Goal: Information Seeking & Learning: Learn about a topic

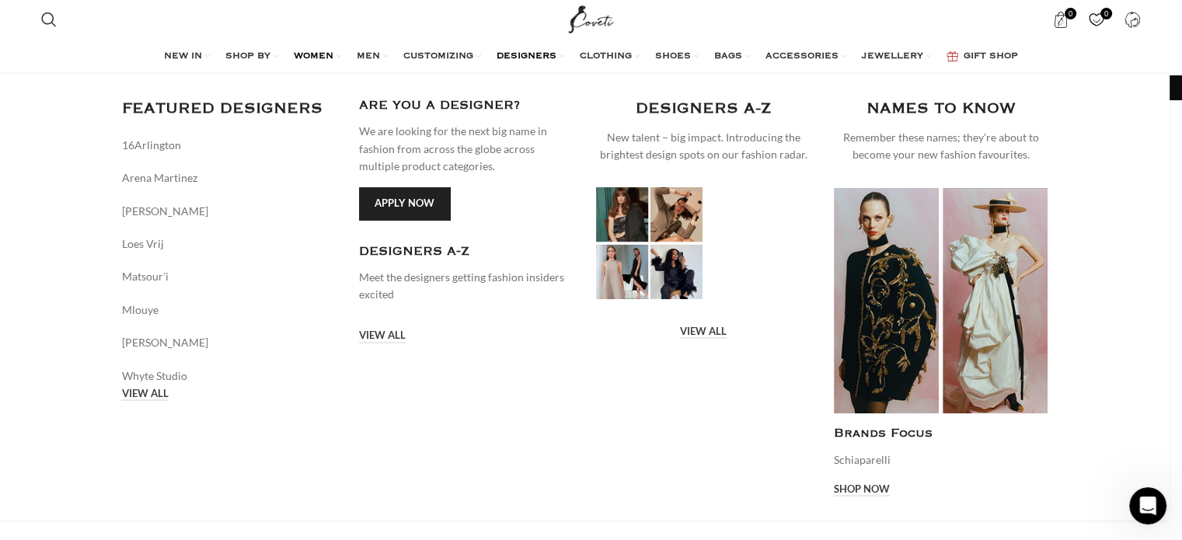
click at [535, 58] on span "DESIGNERS" at bounding box center [527, 57] width 60 height 12
click at [168, 388] on link "VIEW ALL" at bounding box center [144, 395] width 47 height 14
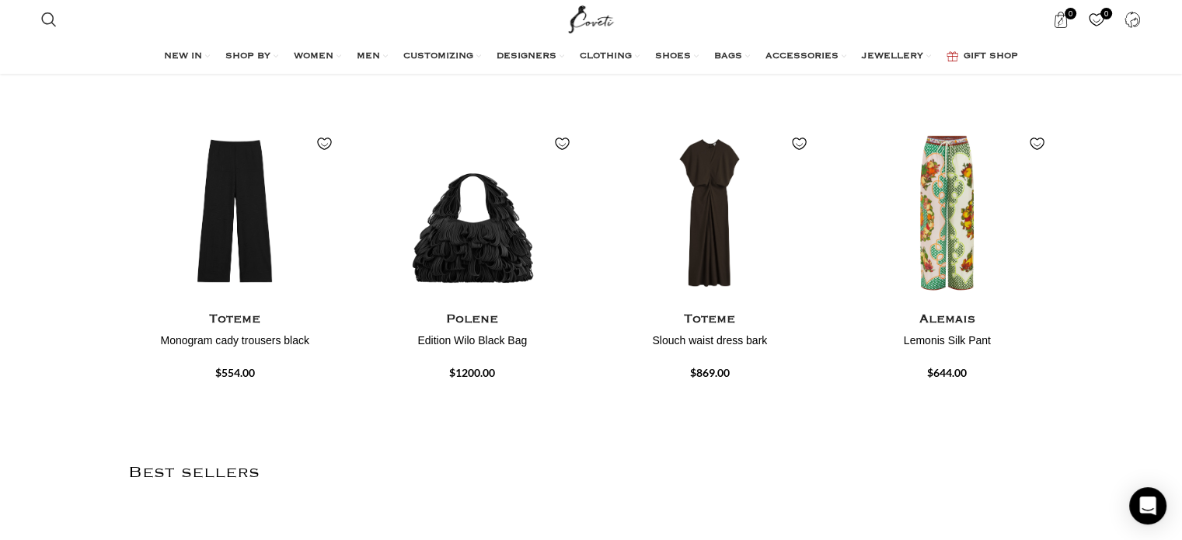
scroll to position [292, 0]
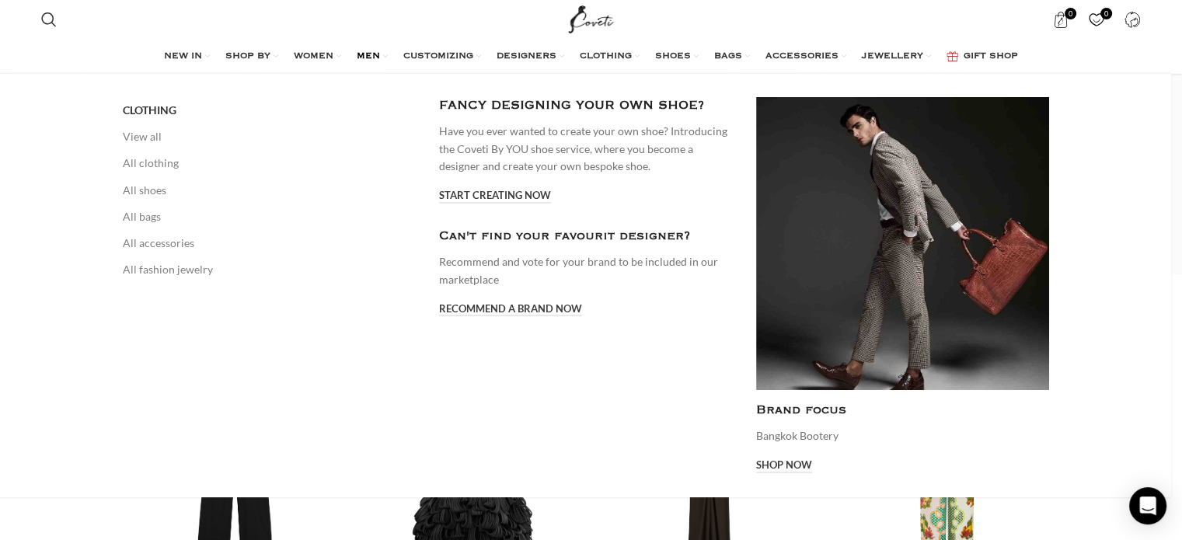
click at [362, 56] on span "MEN" at bounding box center [368, 57] width 23 height 12
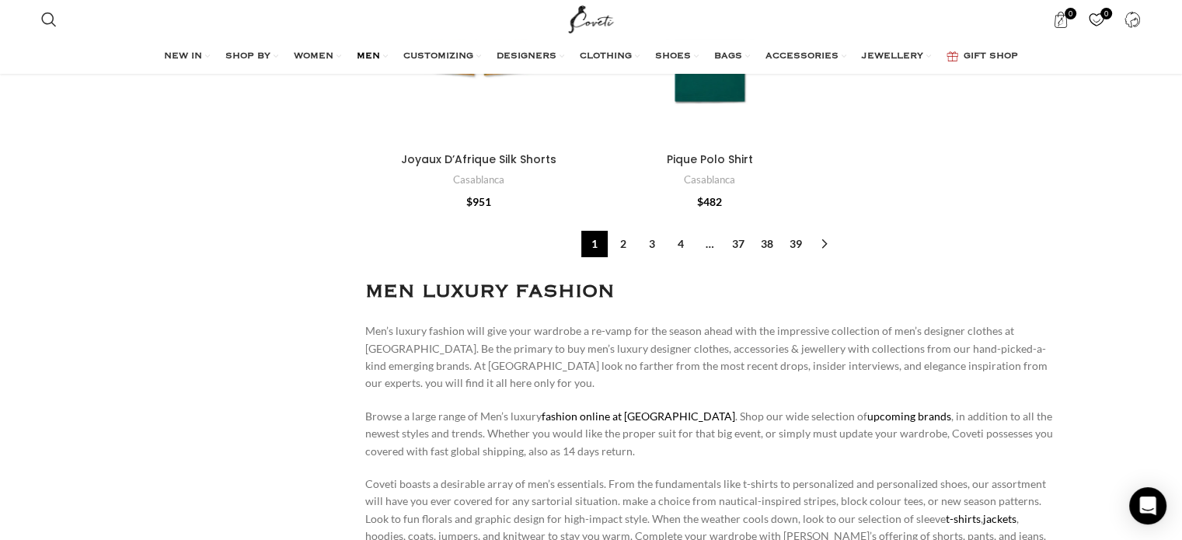
scroll to position [5899, 0]
click at [622, 243] on link "2" at bounding box center [623, 243] width 26 height 26
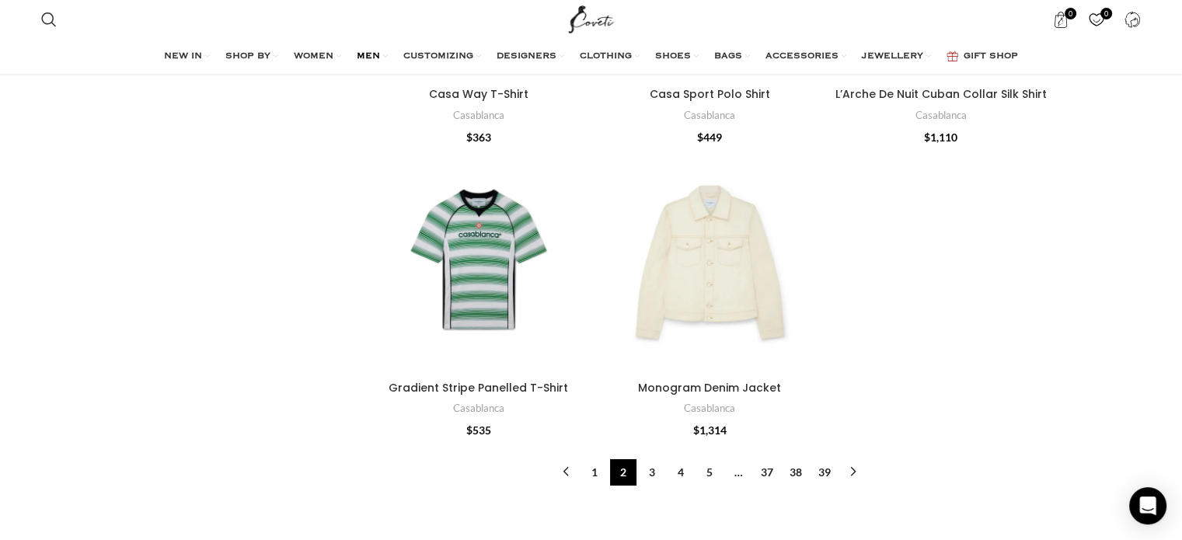
scroll to position [5287, 0]
click at [650, 459] on link "3" at bounding box center [652, 472] width 26 height 26
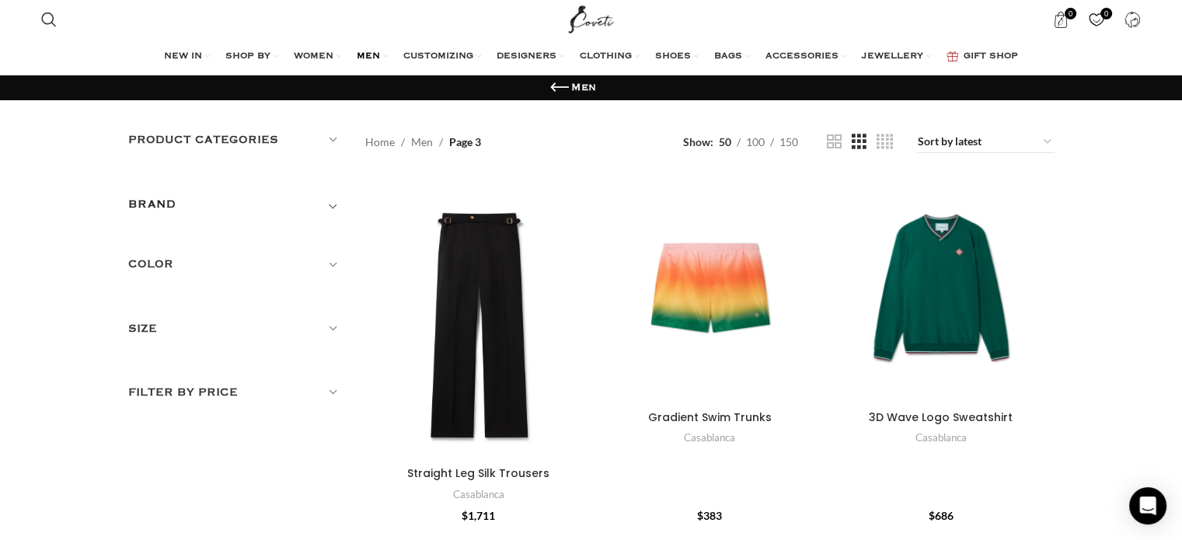
click at [319, 200] on div "BRAND" at bounding box center [235, 209] width 214 height 28
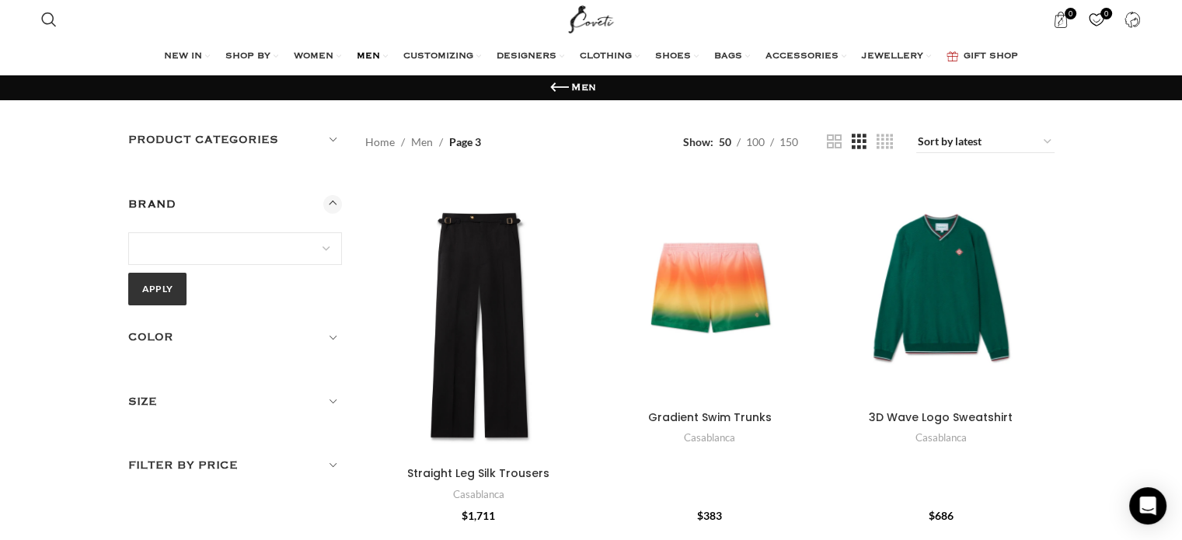
click at [242, 343] on h5 "Color" at bounding box center [235, 337] width 214 height 17
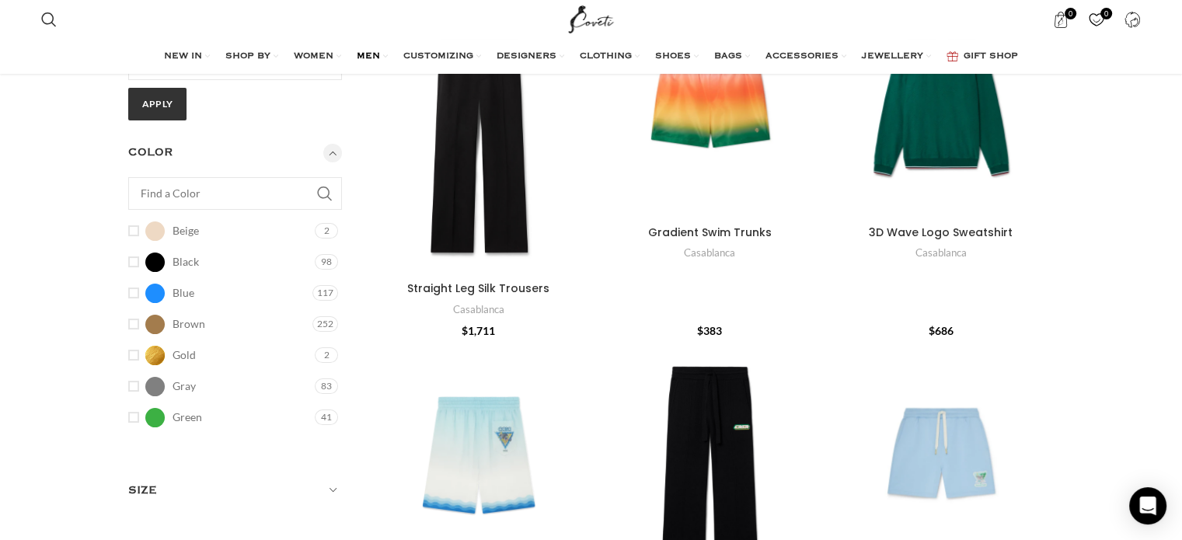
scroll to position [186, 0]
click at [227, 256] on link "Black Black" at bounding box center [219, 261] width 183 height 27
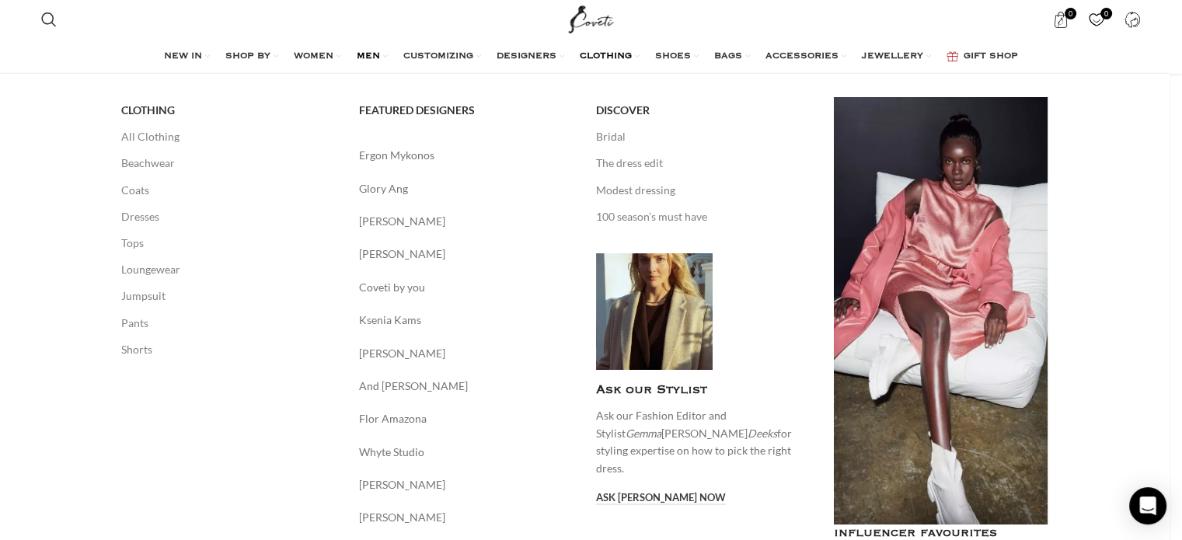
scroll to position [1528, 0]
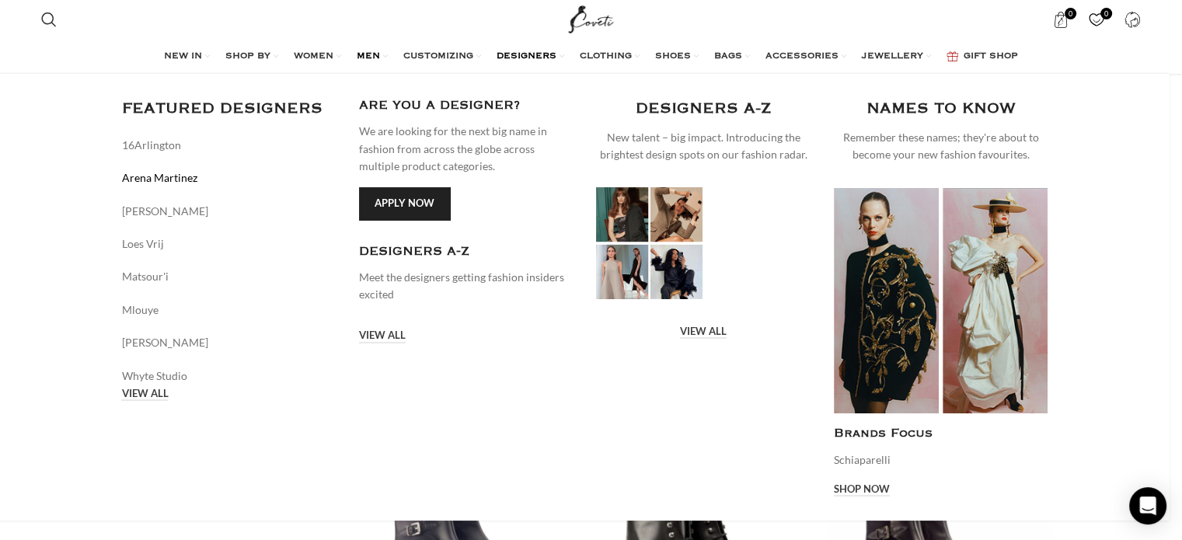
click at [144, 180] on link "Arena Martinez" at bounding box center [228, 177] width 214 height 17
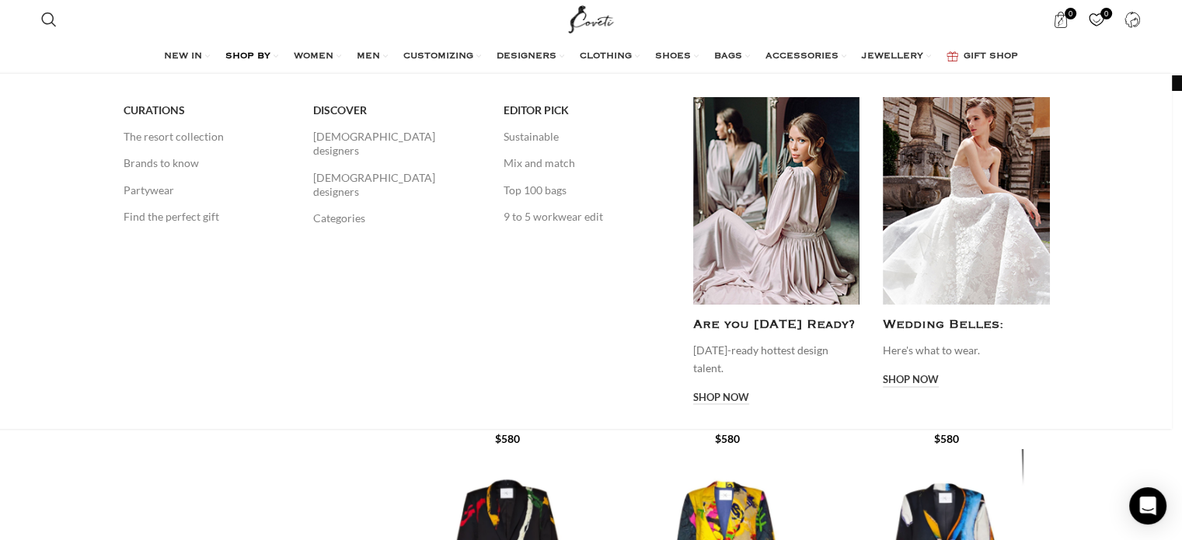
click at [238, 58] on span "SHOP BY" at bounding box center [247, 57] width 45 height 12
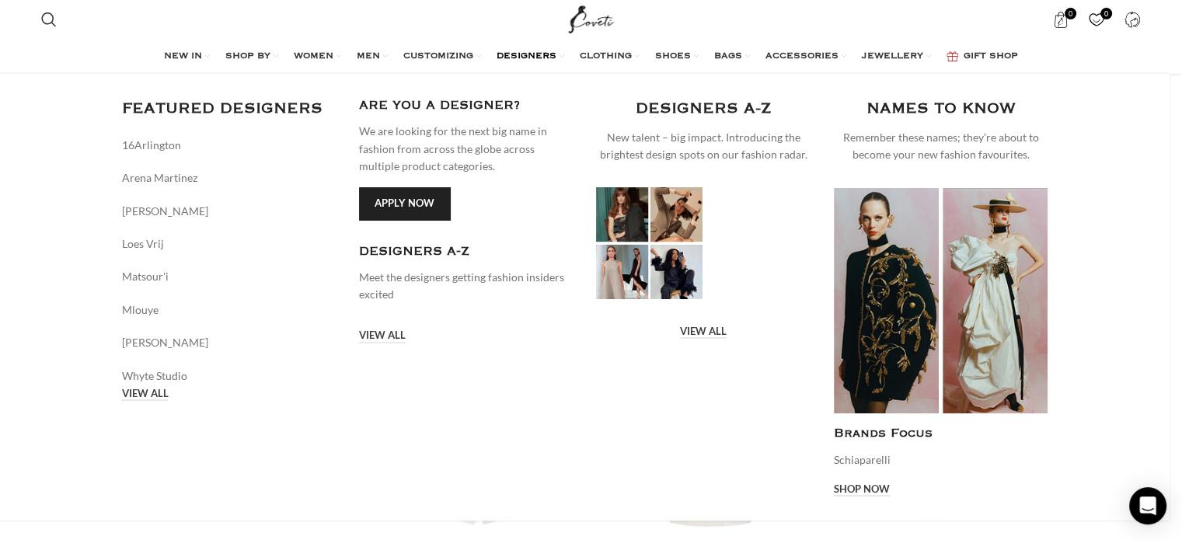
scroll to position [505, 0]
